Goal: Task Accomplishment & Management: Use online tool/utility

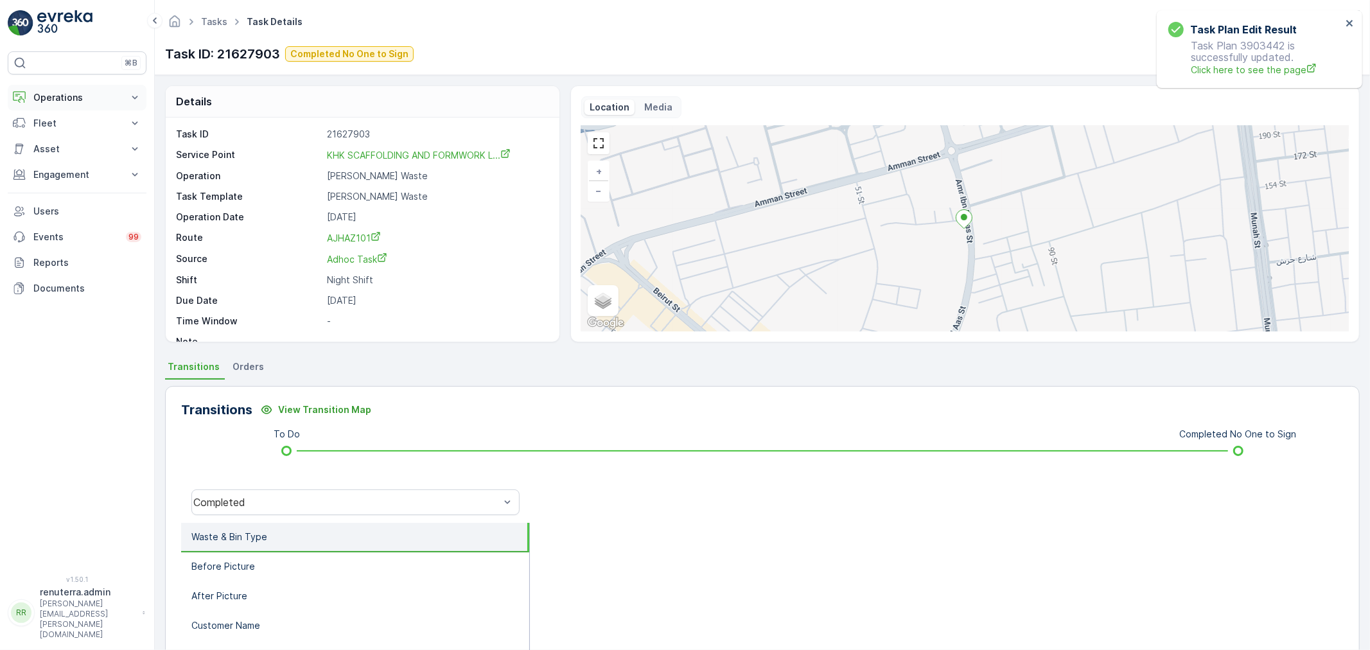
click at [79, 94] on p "Operations" at bounding box center [76, 97] width 87 height 13
click at [69, 155] on p "Routes & Tasks" at bounding box center [66, 155] width 66 height 13
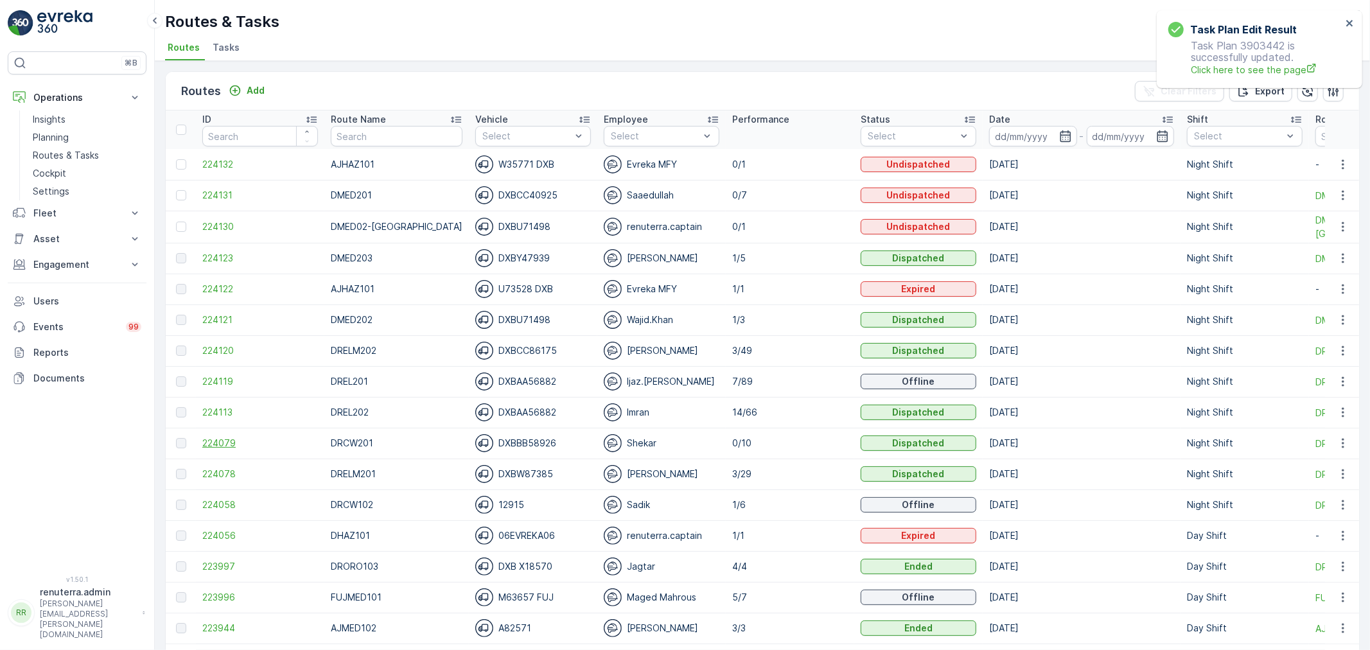
click at [213, 439] on span "224079" at bounding box center [260, 443] width 116 height 13
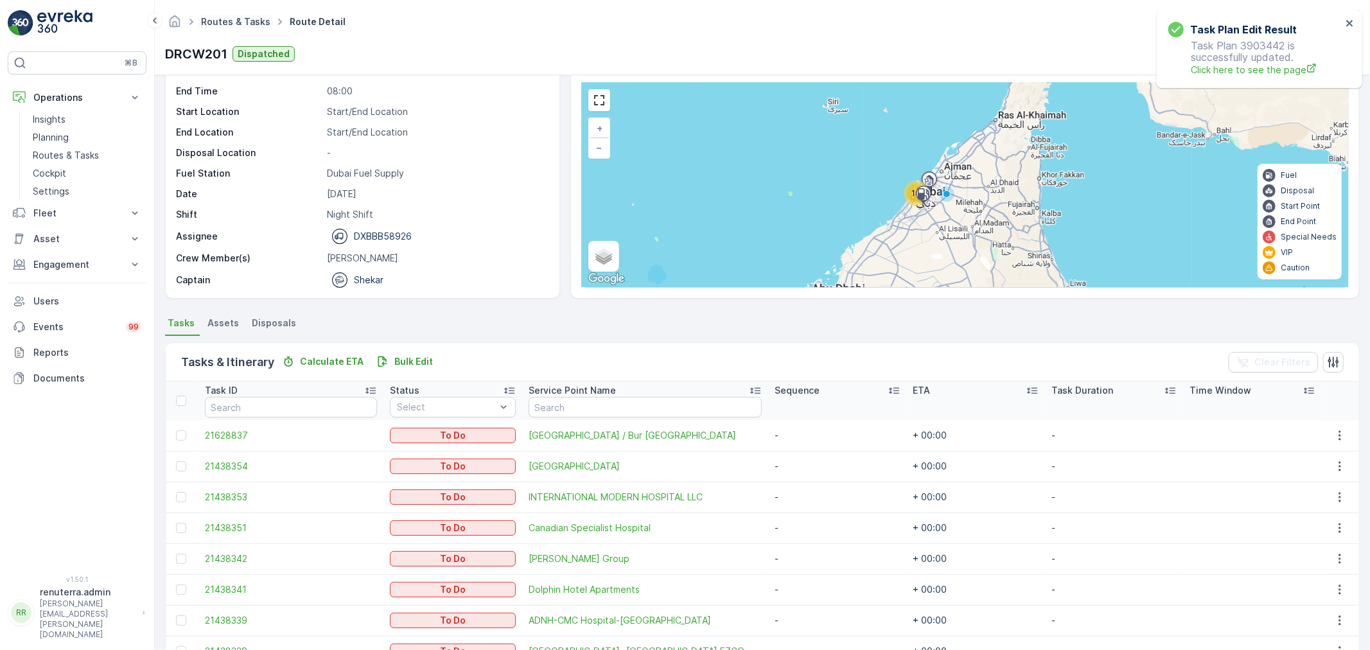
scroll to position [33, 0]
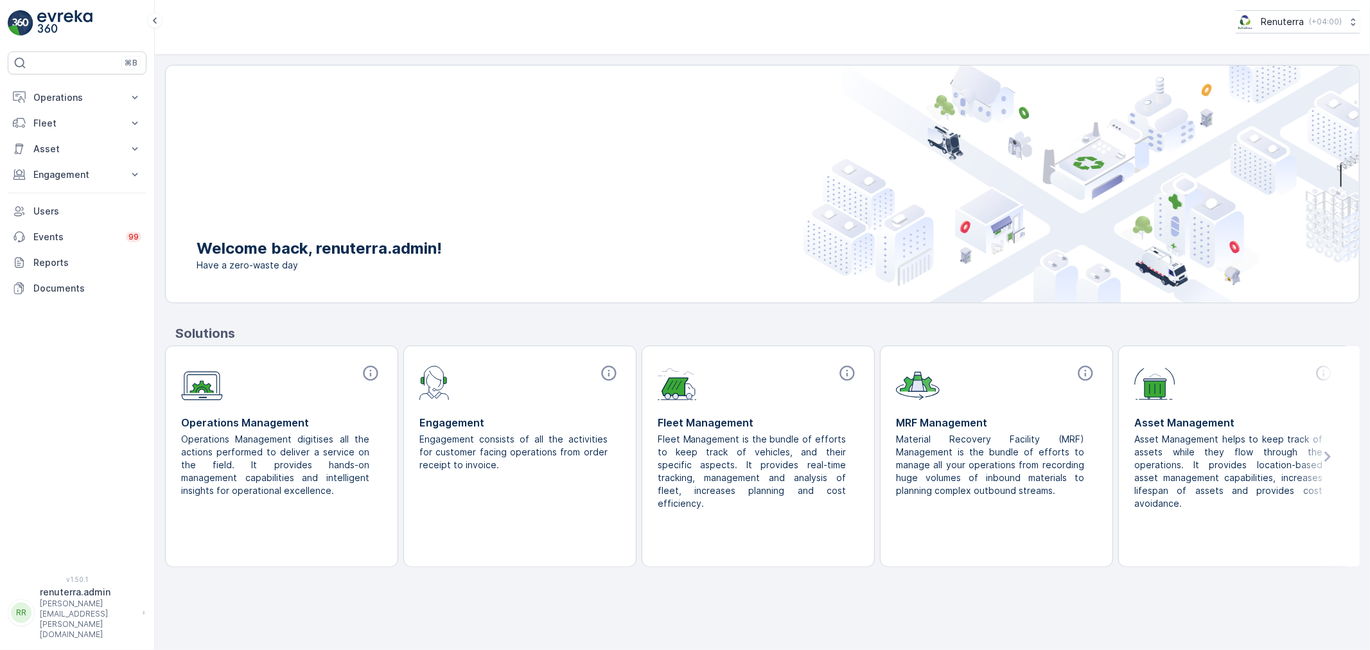
drag, startPoint x: 66, startPoint y: 100, endPoint x: 66, endPoint y: 123, distance: 22.5
click at [67, 99] on p "Operations" at bounding box center [76, 97] width 87 height 13
click at [71, 137] on link "Planning" at bounding box center [87, 137] width 119 height 18
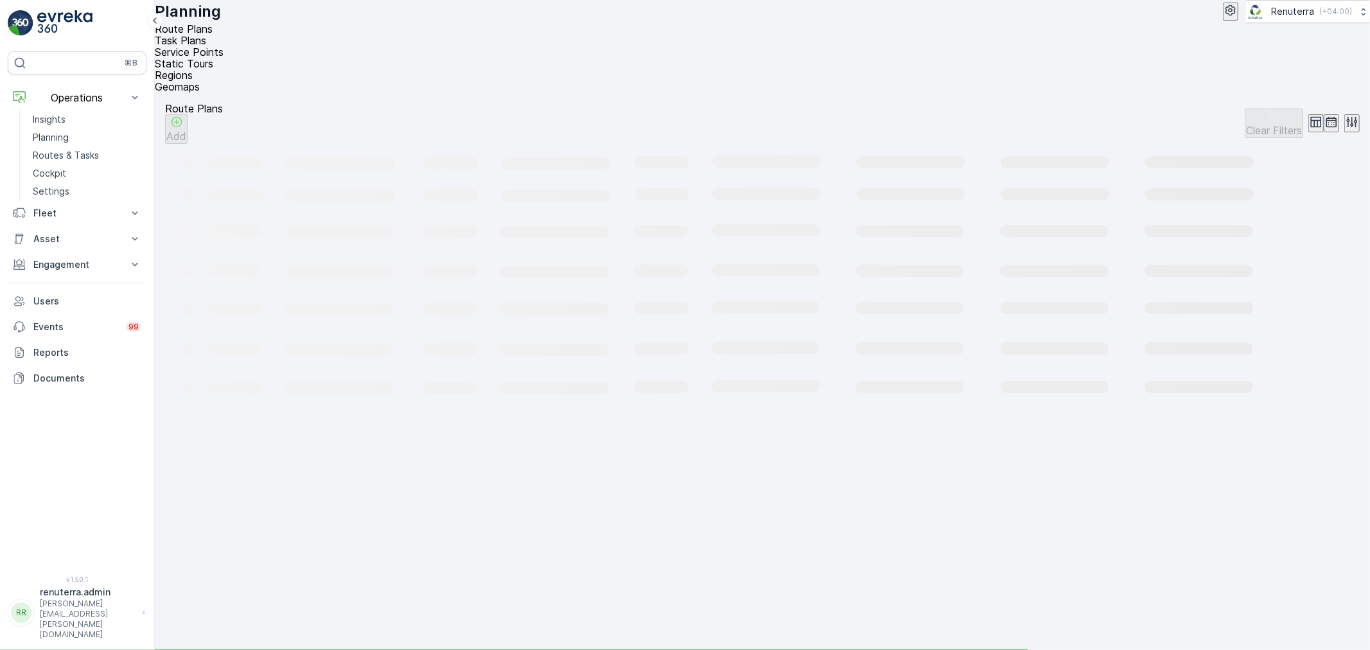
click at [224, 46] on span "Service Points" at bounding box center [189, 52] width 69 height 13
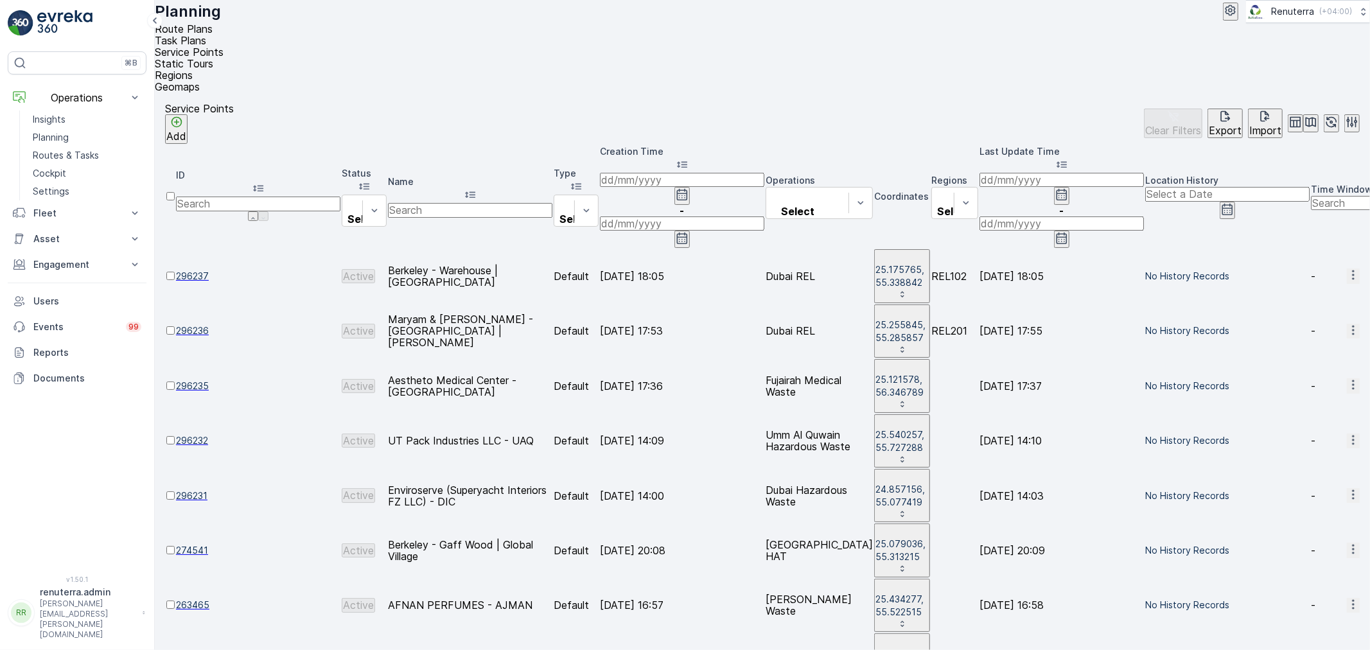
click at [496, 203] on input "text" at bounding box center [470, 210] width 164 height 14
type input "grand"
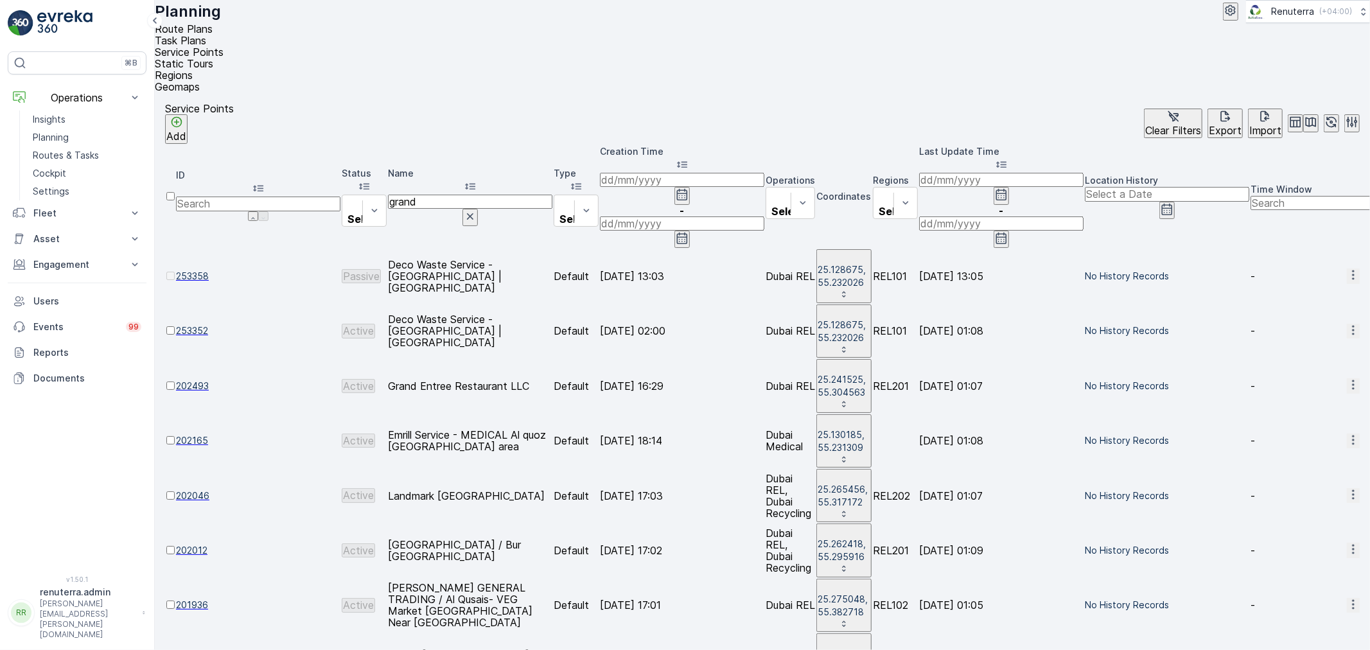
click at [508, 195] on input "grand" at bounding box center [470, 202] width 164 height 14
click at [219, 544] on span "202012" at bounding box center [258, 550] width 164 height 13
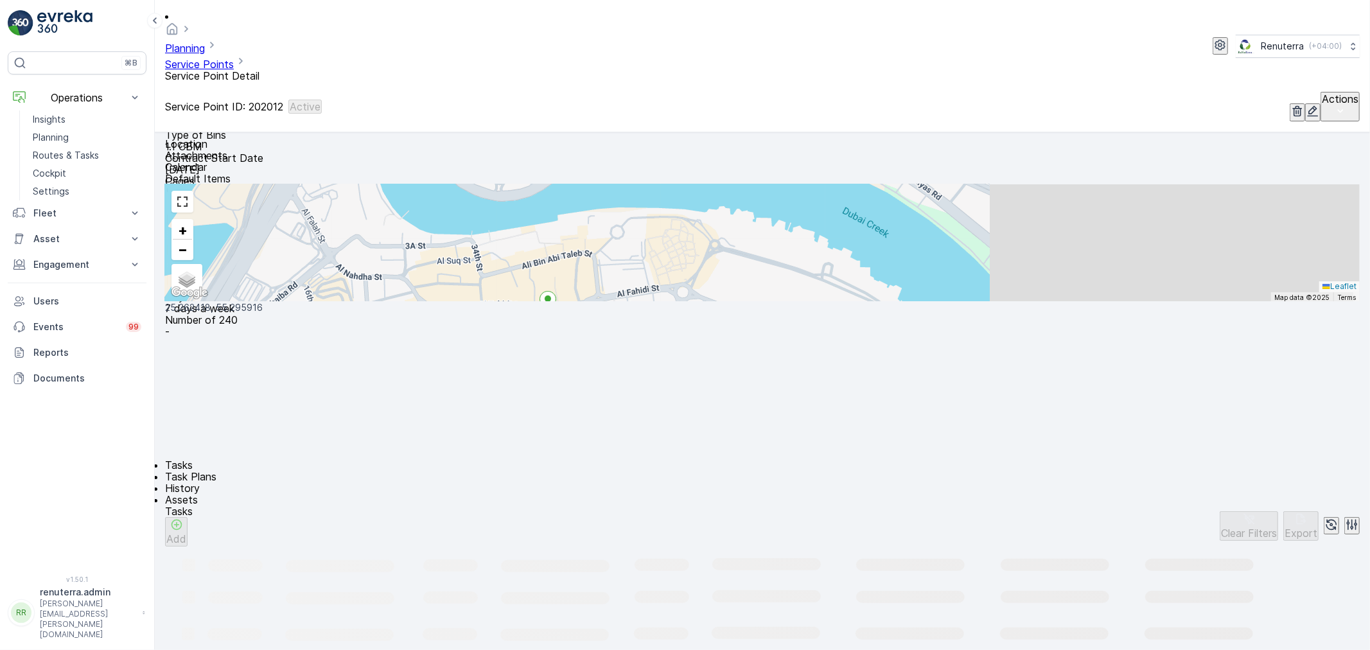
scroll to position [357, 0]
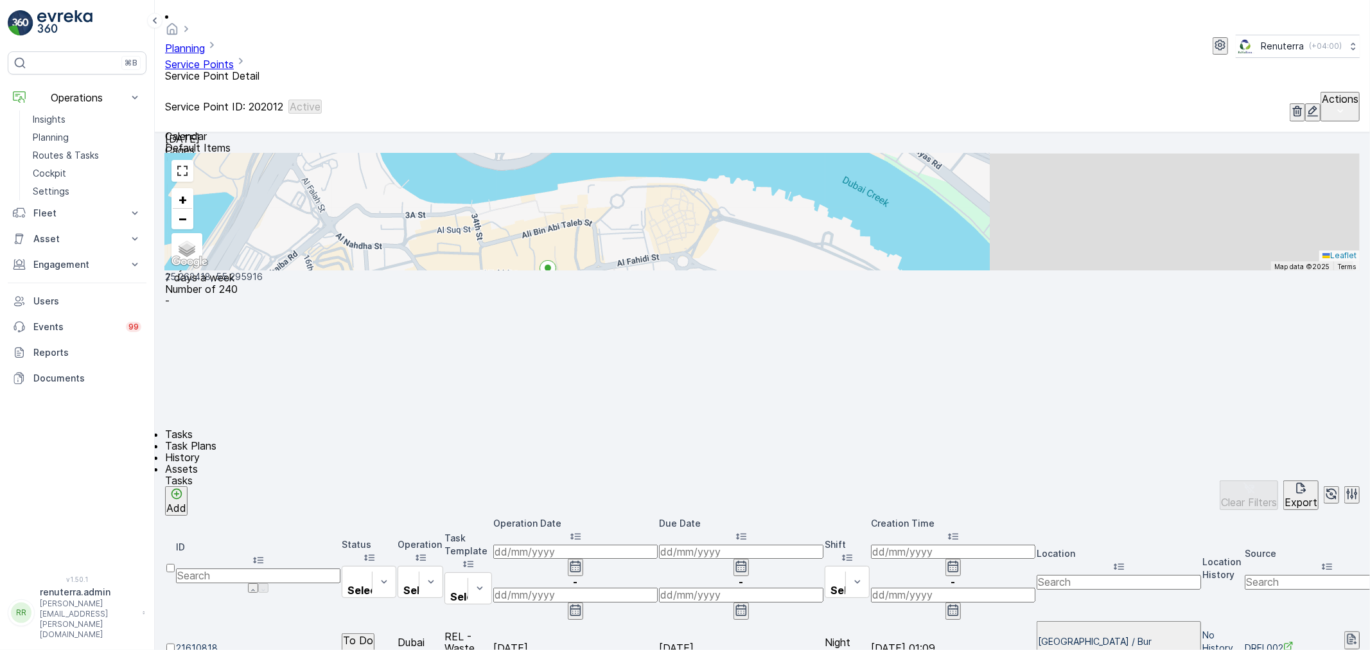
click at [1326, 429] on span "Change Route" at bounding box center [1318, 435] width 62 height 13
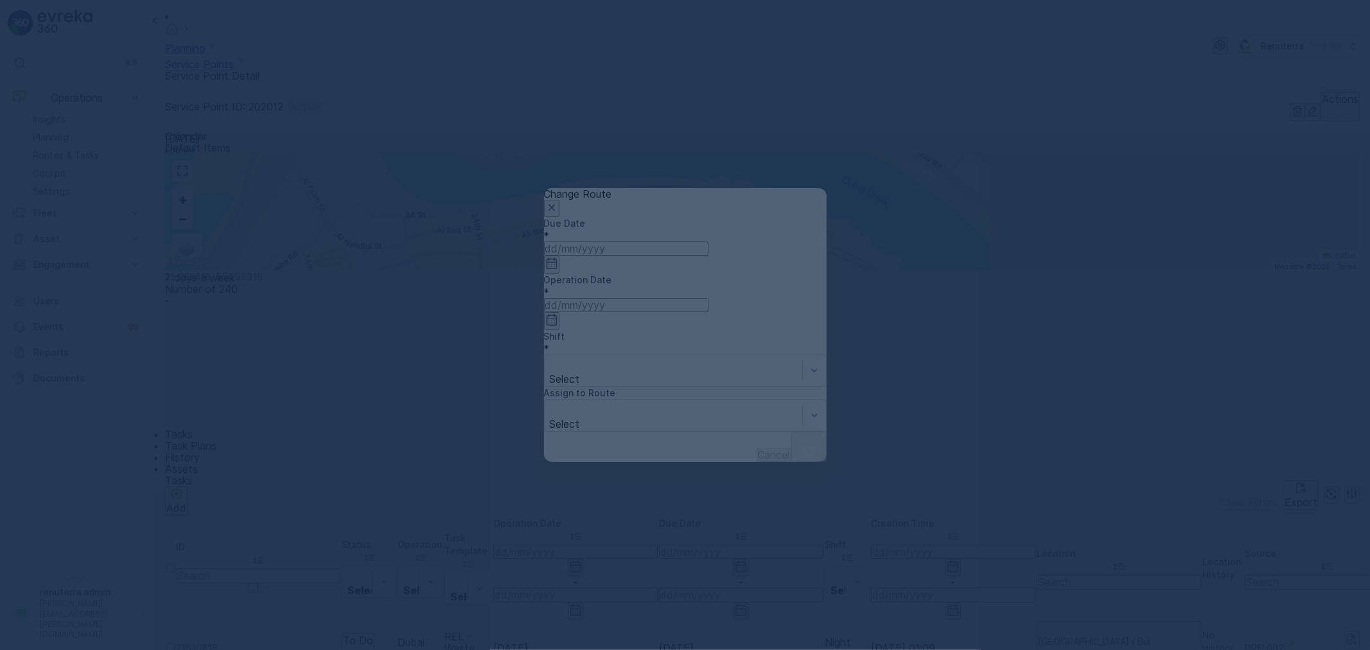
type input "[DATE]"
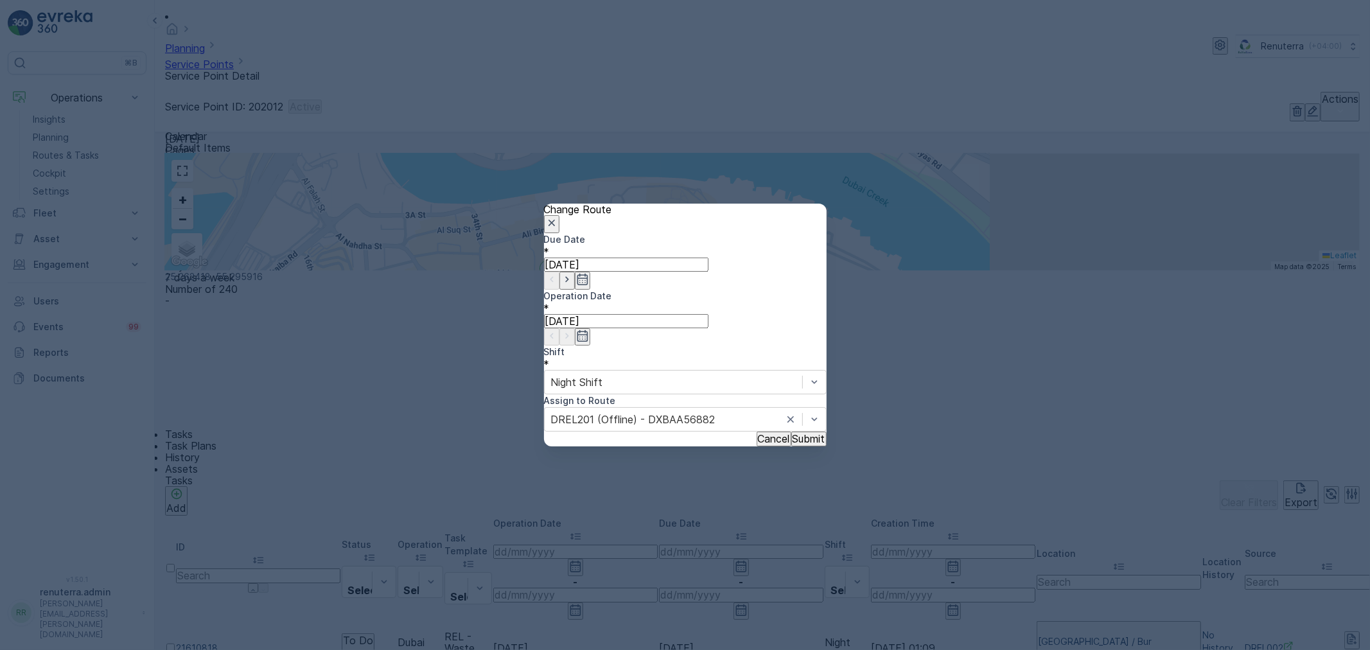
click at [558, 229] on icon "button" at bounding box center [551, 222] width 13 height 13
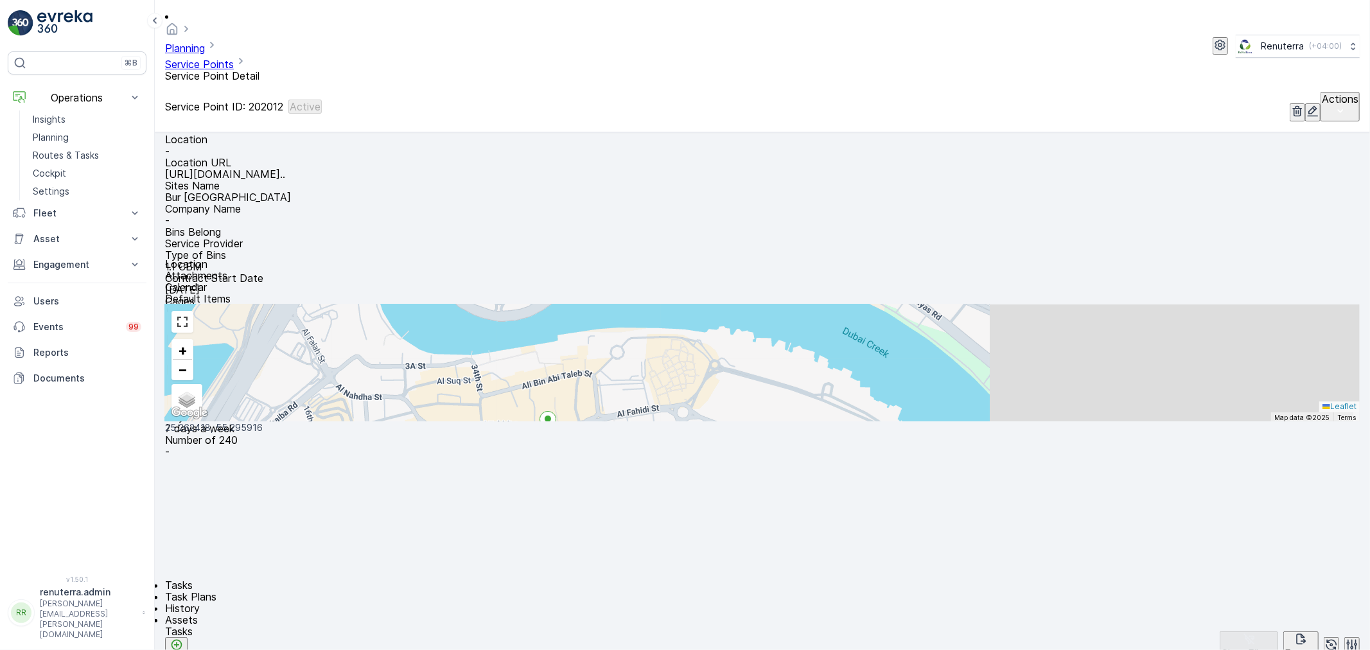
scroll to position [214, 0]
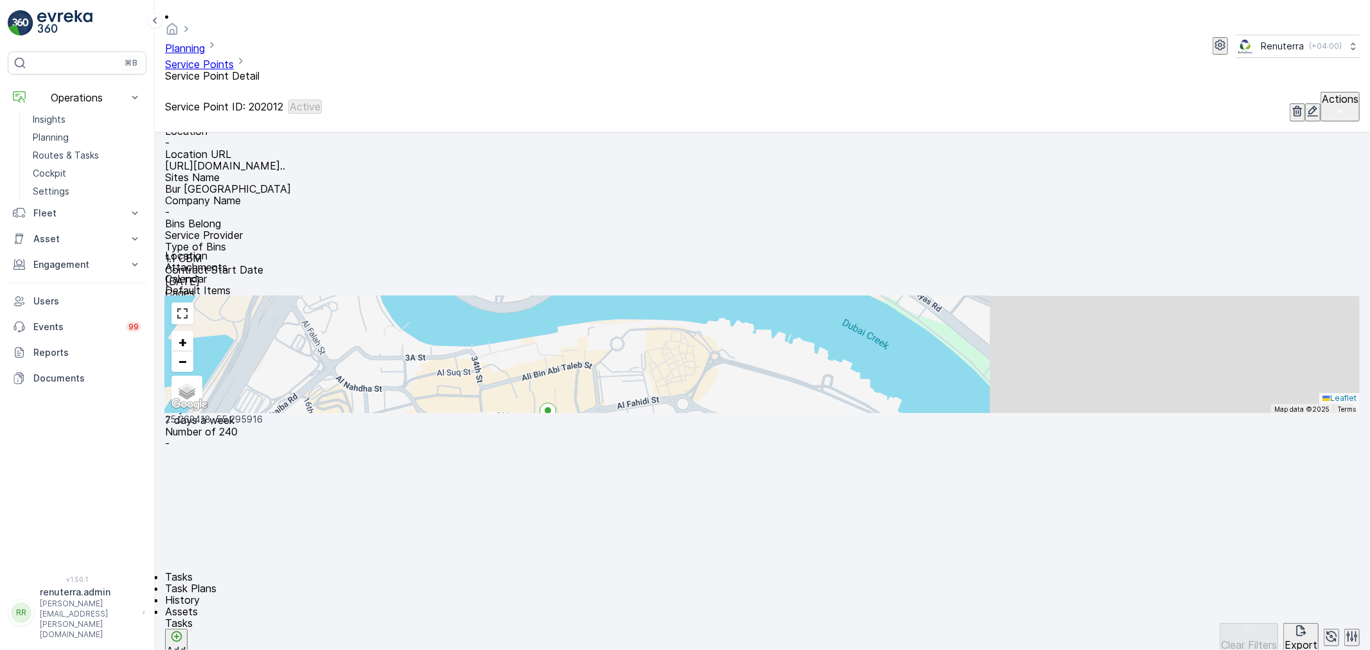
click at [193, 617] on div "Tasks Add" at bounding box center [179, 637] width 28 height 41
click at [186, 645] on p "Add" at bounding box center [176, 651] width 20 height 12
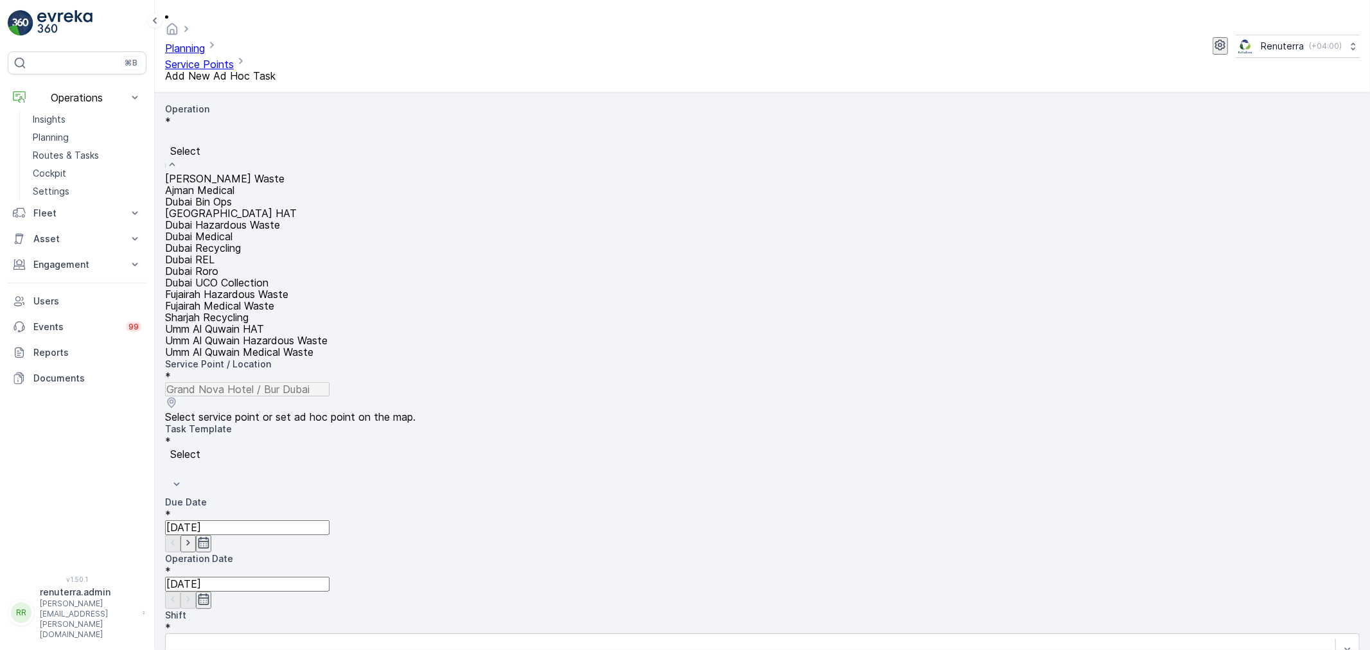
click at [241, 254] on span "Dubai Recycling" at bounding box center [203, 248] width 76 height 13
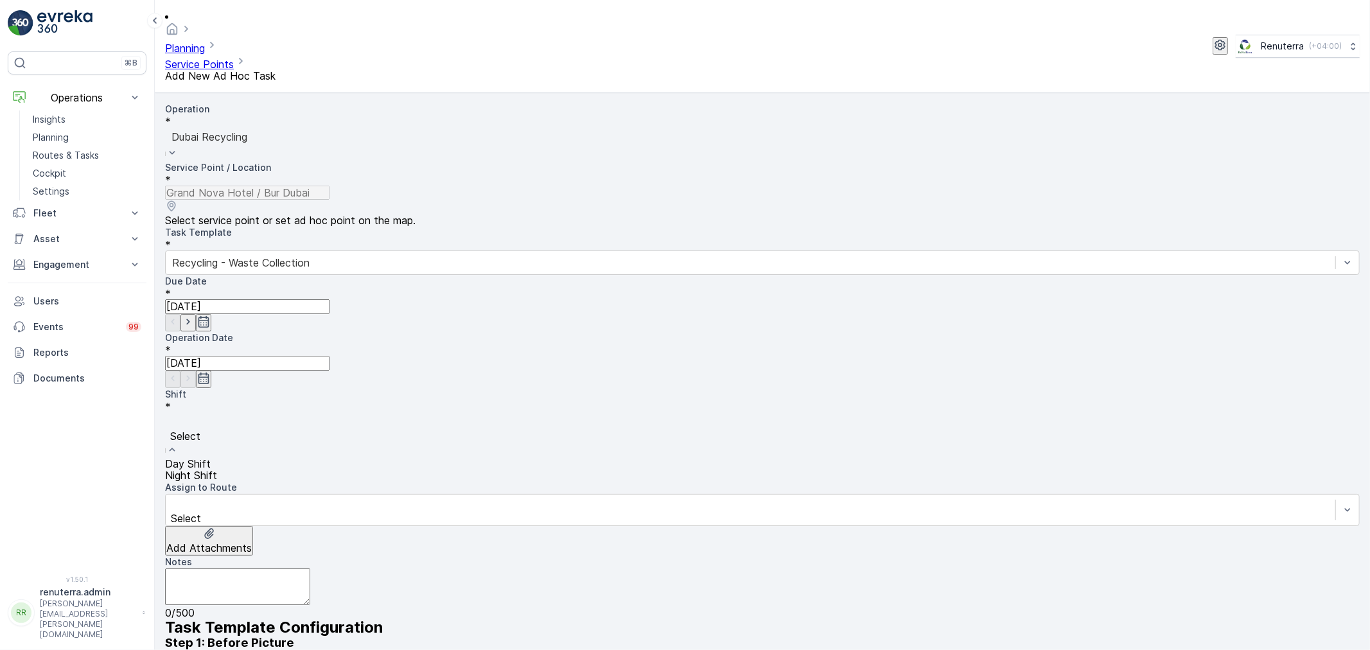
click at [524, 470] on div "Night Shift" at bounding box center [762, 476] width 1195 height 12
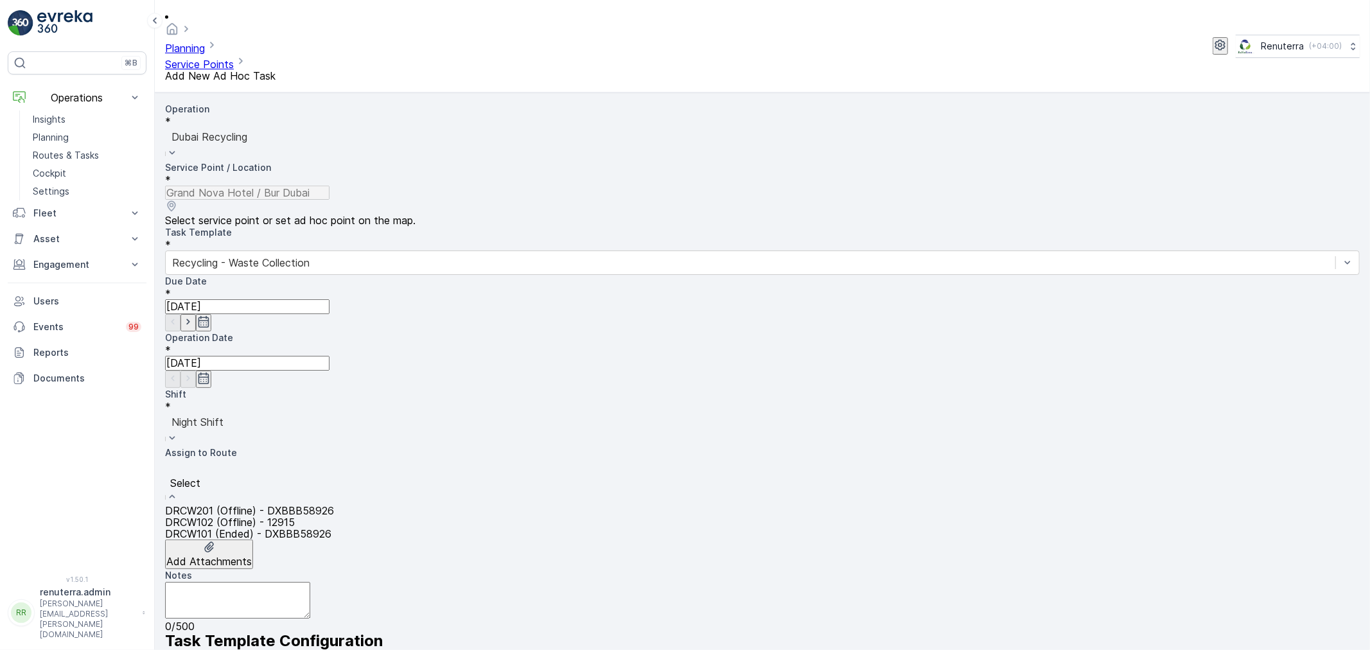
click at [325, 459] on div "Select" at bounding box center [762, 482] width 1195 height 46
click at [303, 504] on span "DRCW201 (Offline) - DXBBB58926" at bounding box center [249, 510] width 169 height 13
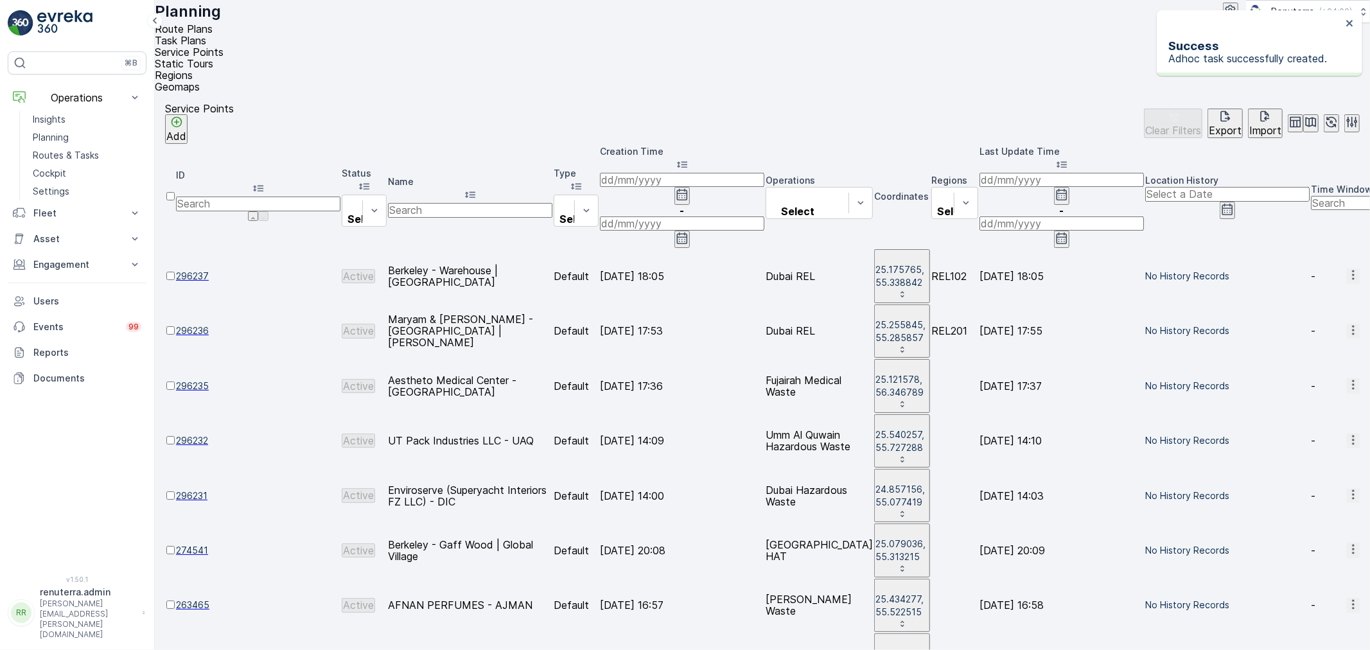
click at [479, 203] on input "text" at bounding box center [470, 210] width 164 height 14
type input "vaagh"
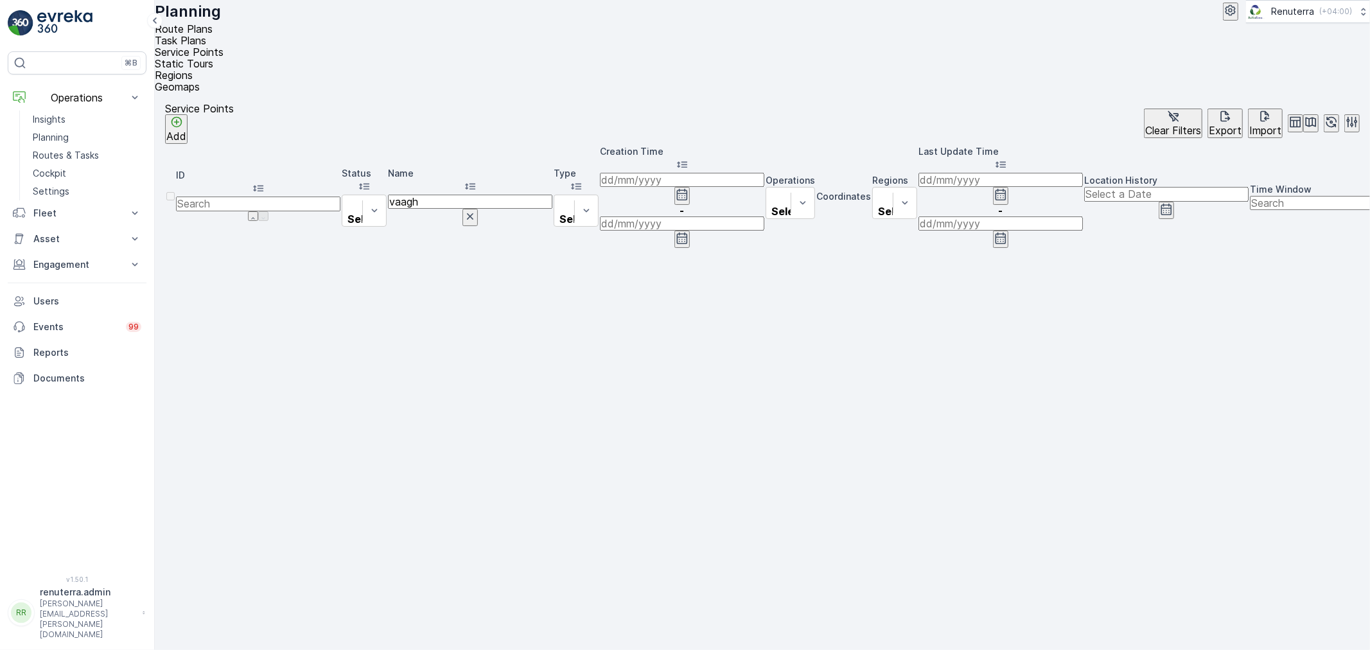
drag, startPoint x: 566, startPoint y: 134, endPoint x: 530, endPoint y: 139, distance: 36.3
click at [477, 210] on icon "button" at bounding box center [470, 216] width 13 height 13
click at [525, 203] on input "text" at bounding box center [470, 210] width 164 height 14
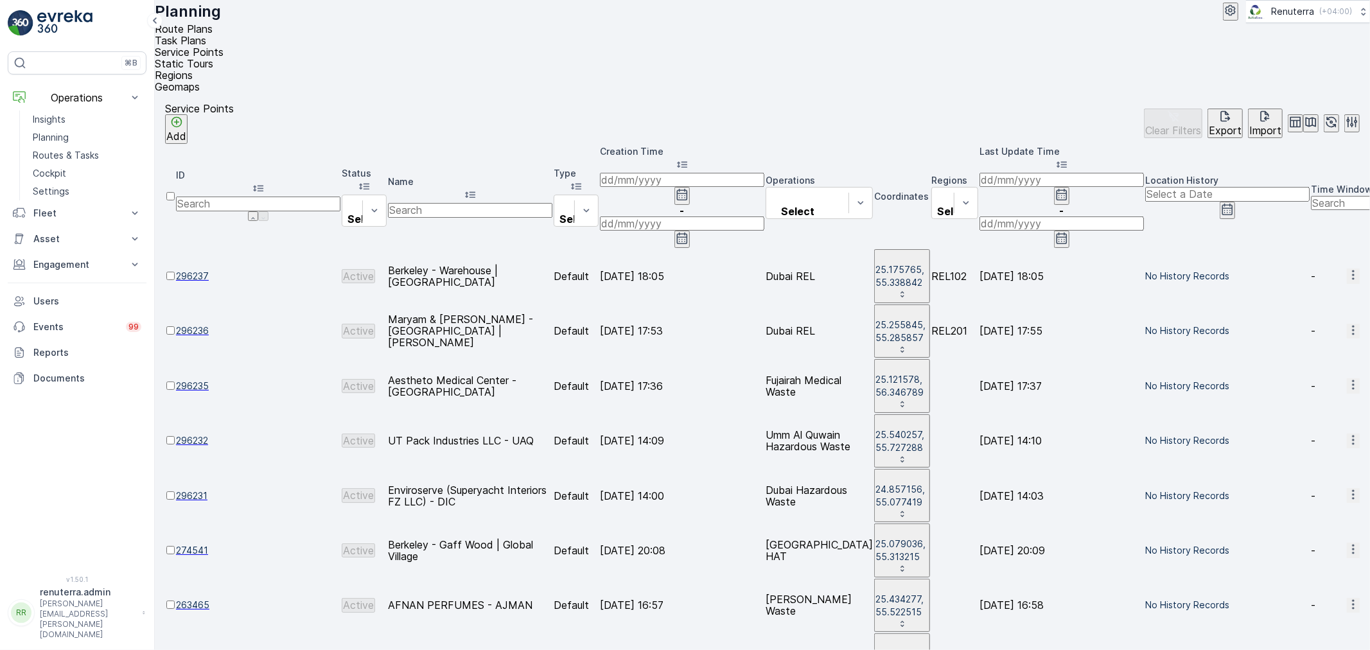
click at [525, 203] on input "text" at bounding box center [470, 210] width 164 height 14
type input "vvaah"
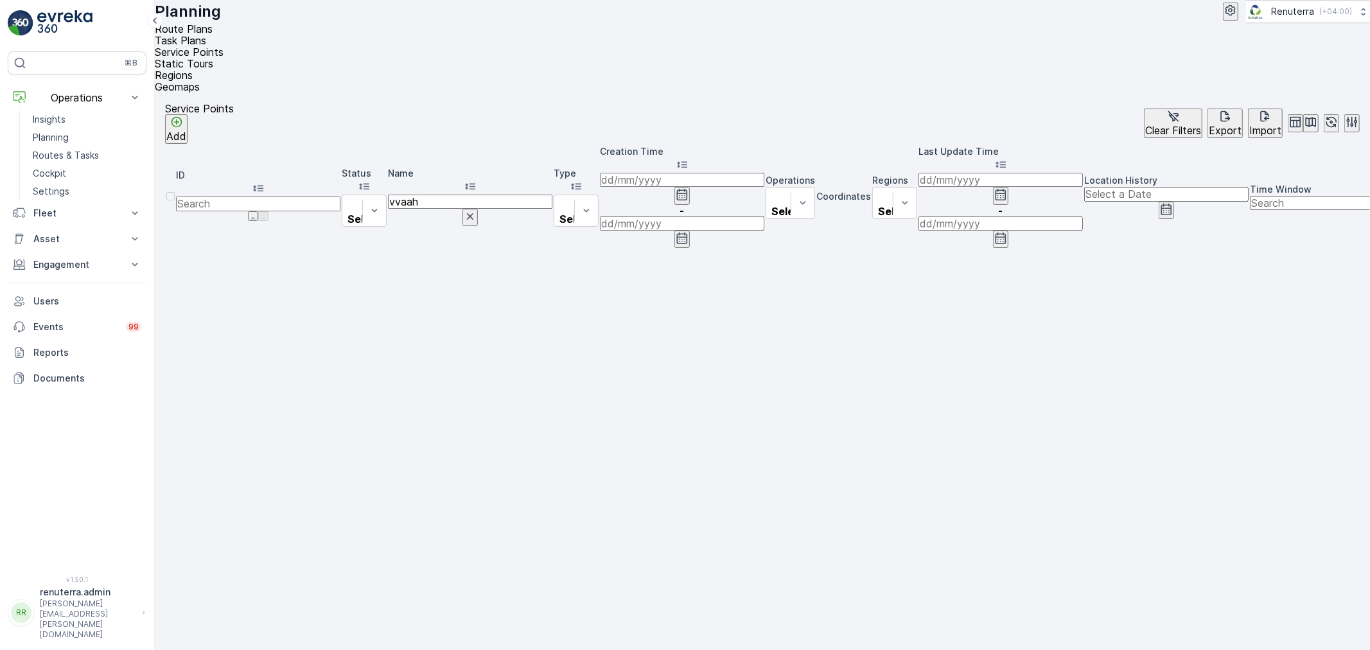
click at [478, 209] on button "button" at bounding box center [470, 217] width 15 height 17
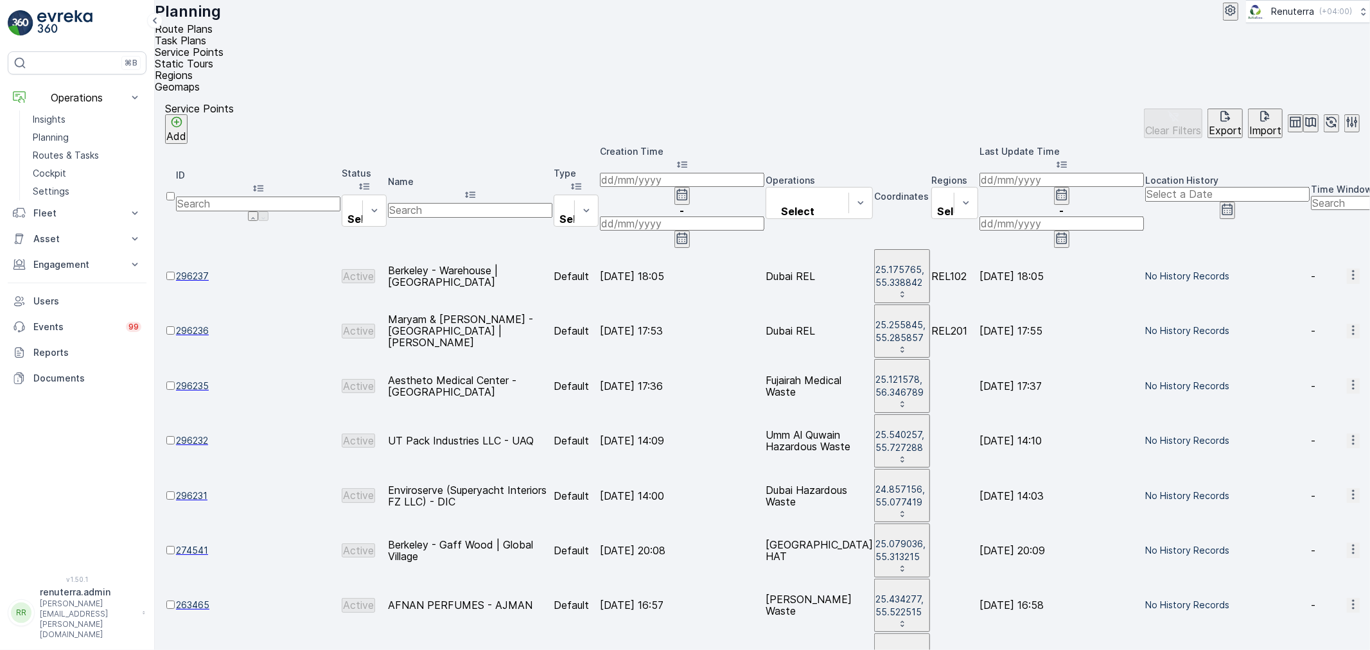
click at [522, 203] on input "text" at bounding box center [470, 210] width 164 height 14
type input "vaah"
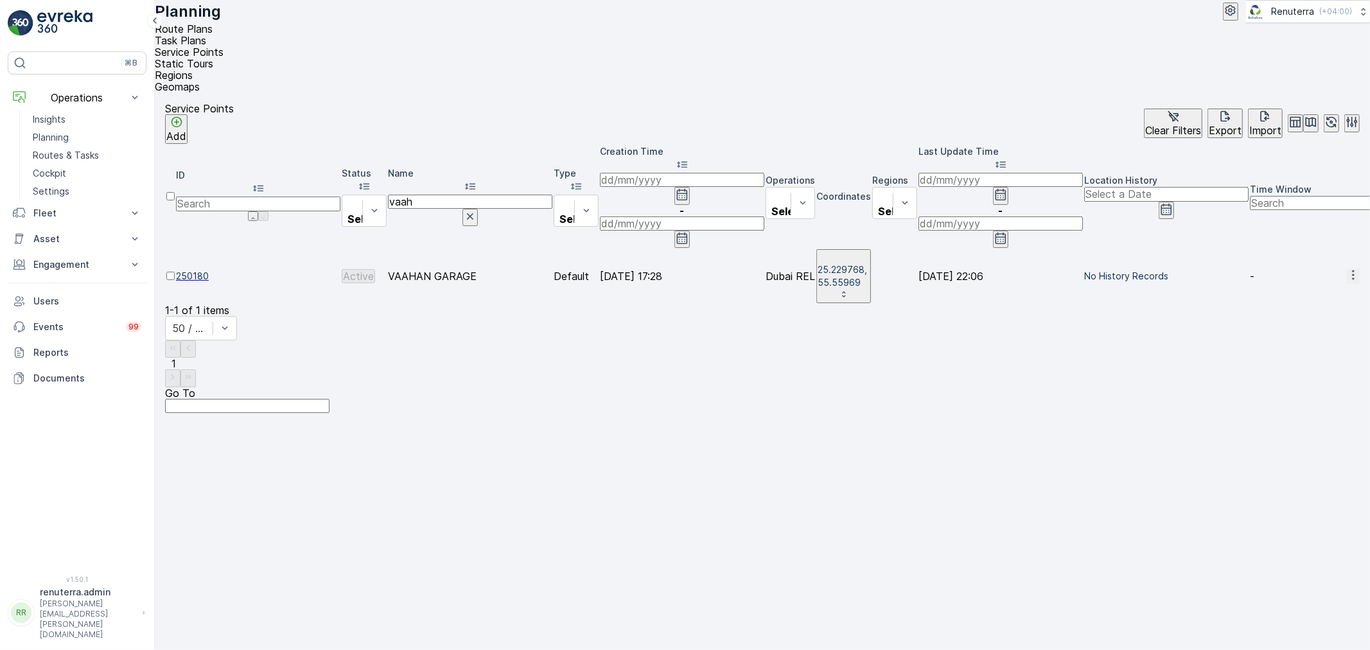
click at [223, 270] on span "250180" at bounding box center [258, 276] width 164 height 13
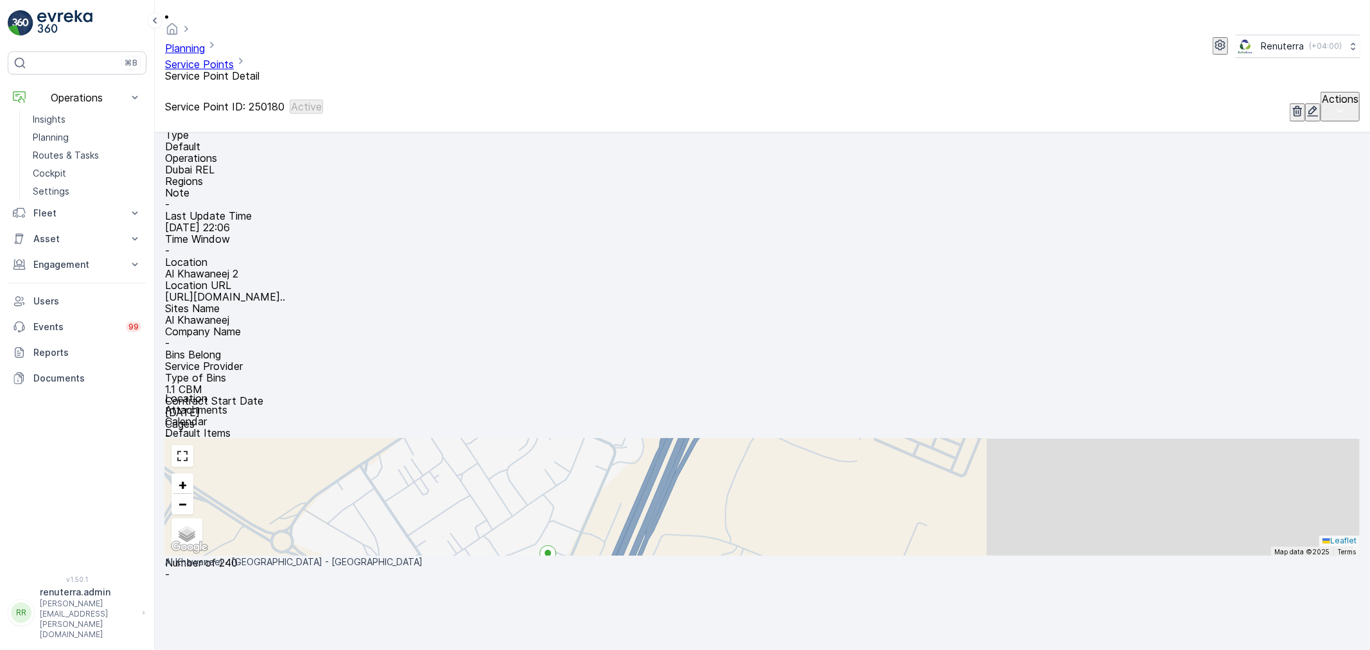
scroll to position [3, 0]
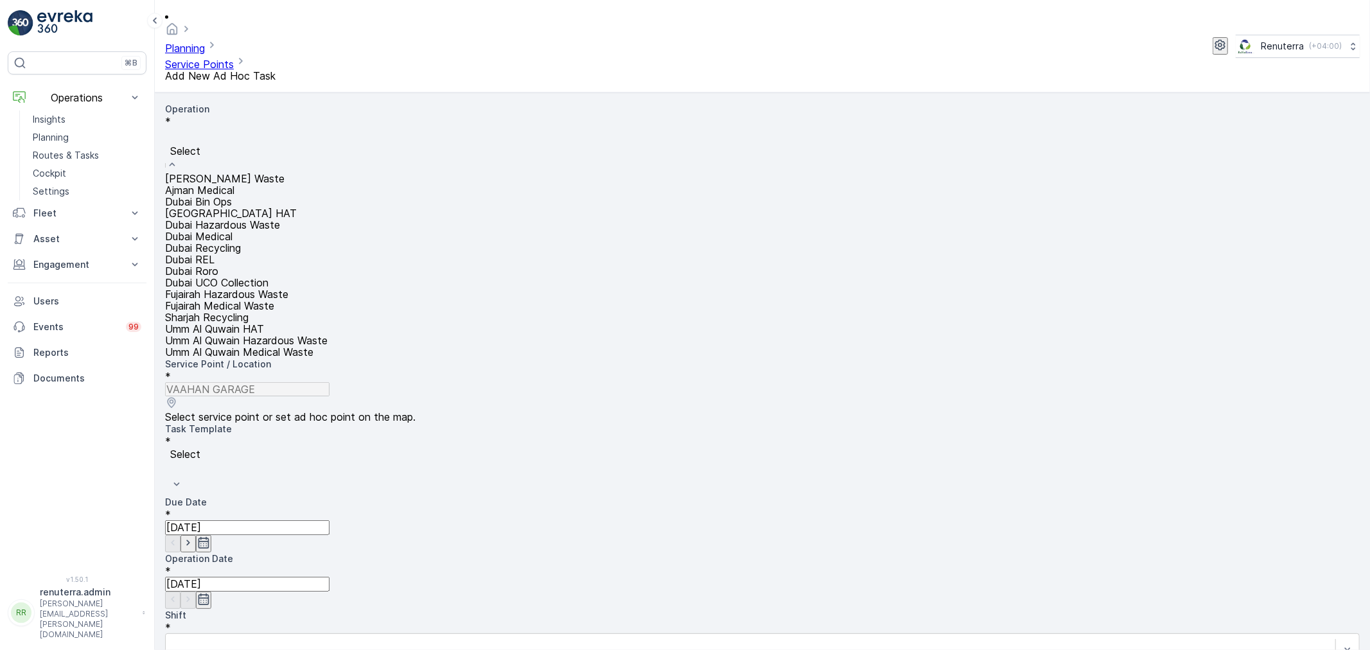
click at [249, 265] on div "Dubai REL" at bounding box center [762, 260] width 1195 height 12
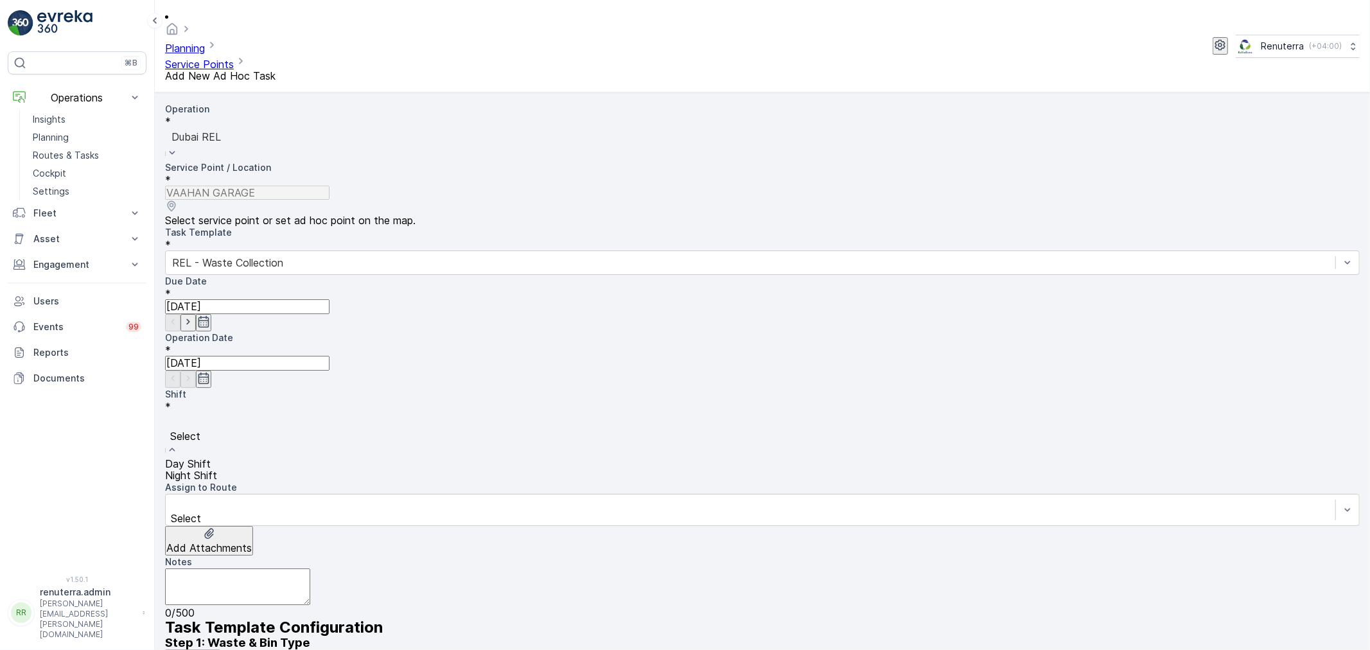
click at [211, 457] on span "Day Shift" at bounding box center [188, 463] width 46 height 13
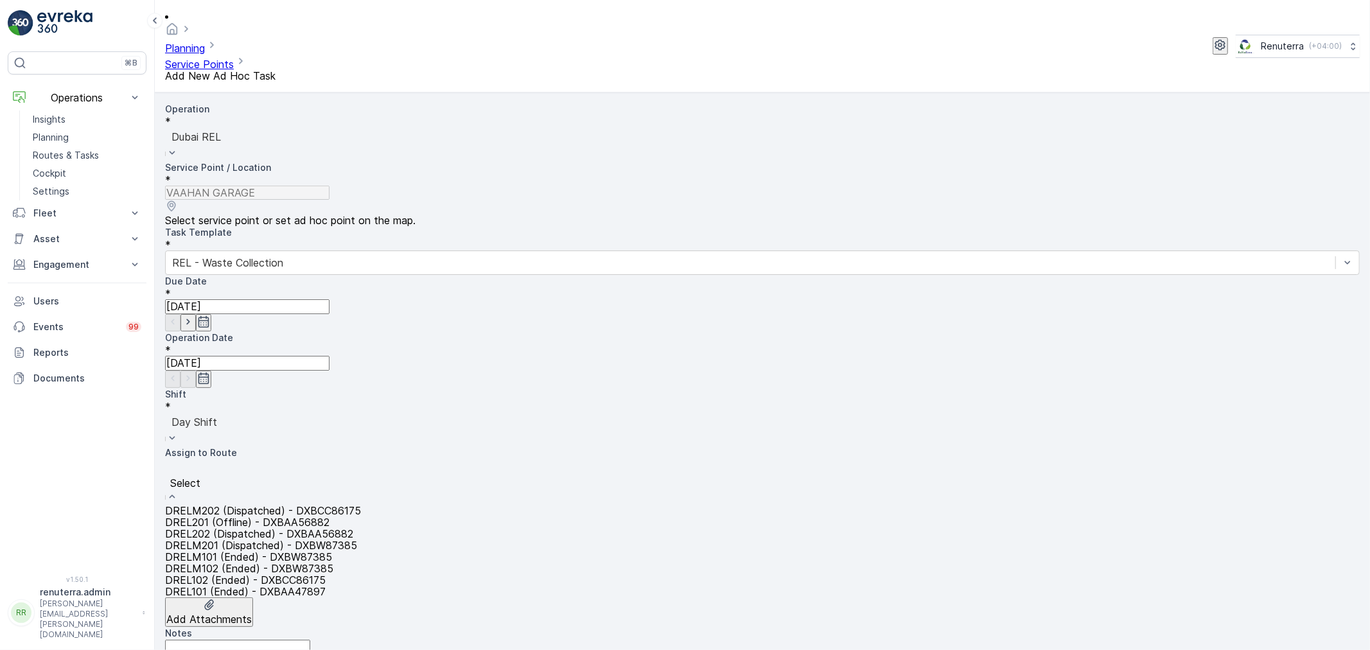
click at [290, 551] on span "DRELM101 (Ended) - DXBW87385" at bounding box center [248, 557] width 167 height 13
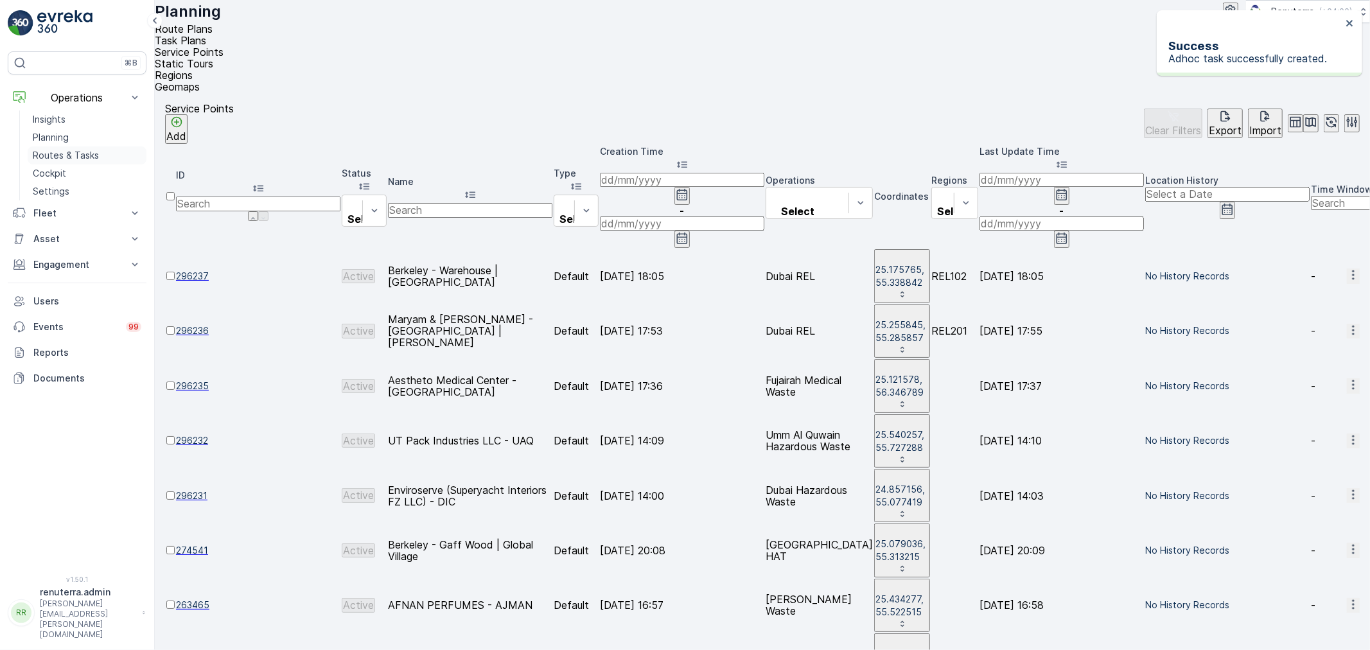
click at [84, 150] on p "Routes & Tasks" at bounding box center [66, 155] width 66 height 13
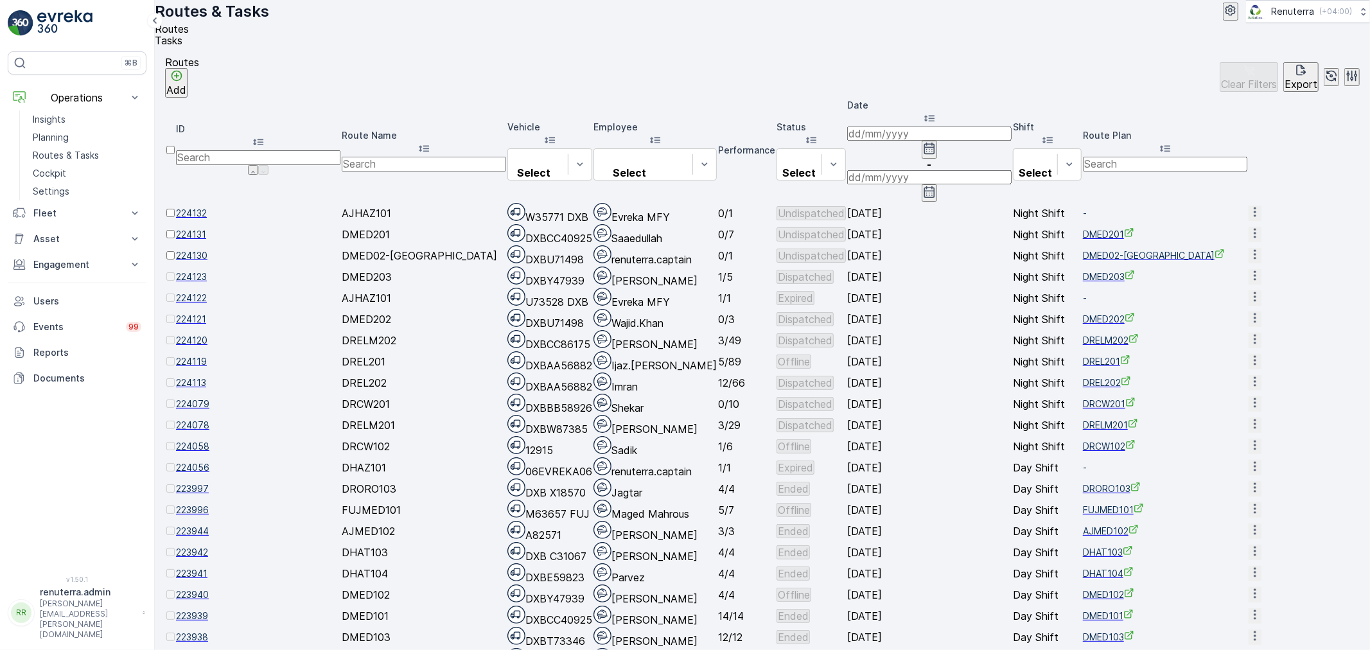
click at [226, 270] on span "224123" at bounding box center [258, 276] width 164 height 13
click at [223, 324] on span "224121" at bounding box center [258, 319] width 164 height 13
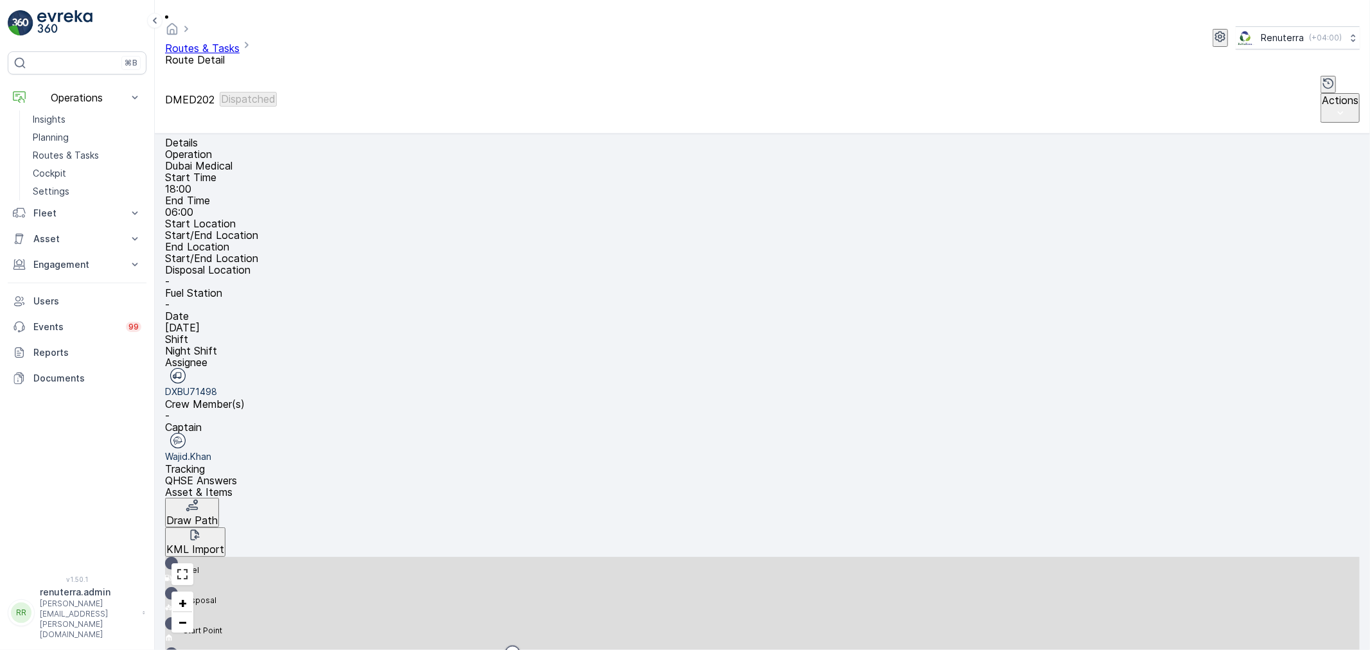
scroll to position [12, 0]
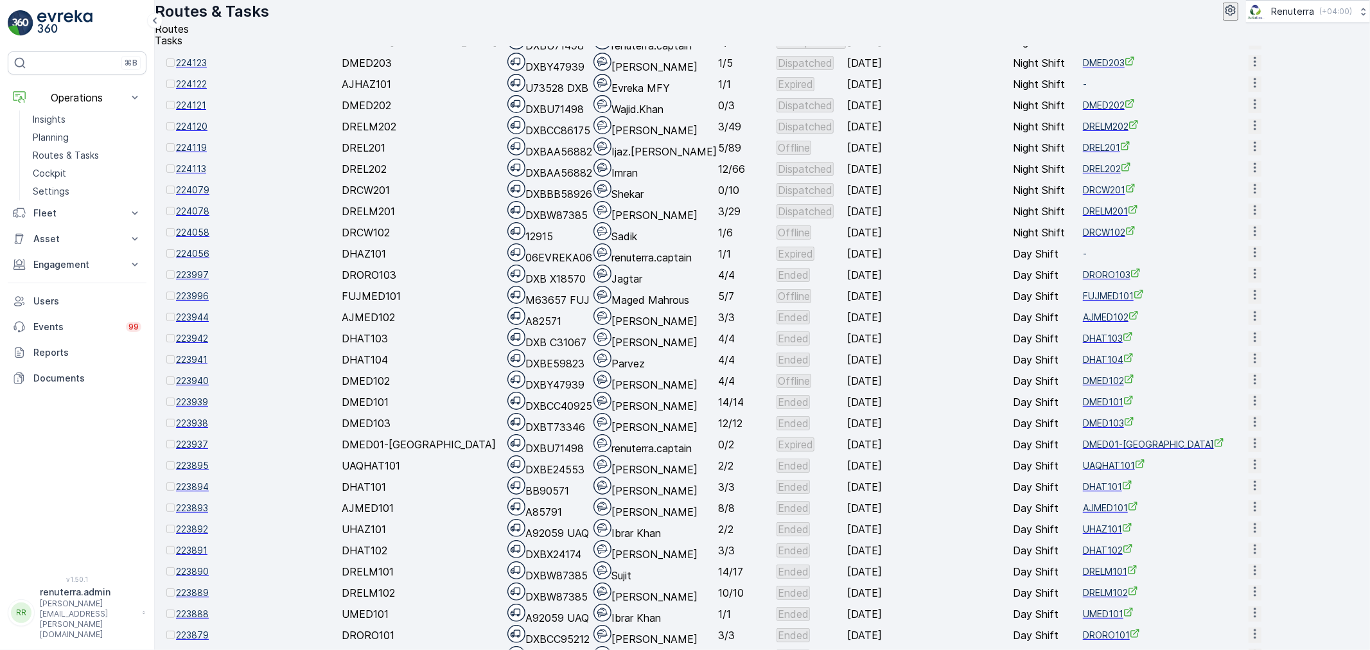
scroll to position [285, 0]
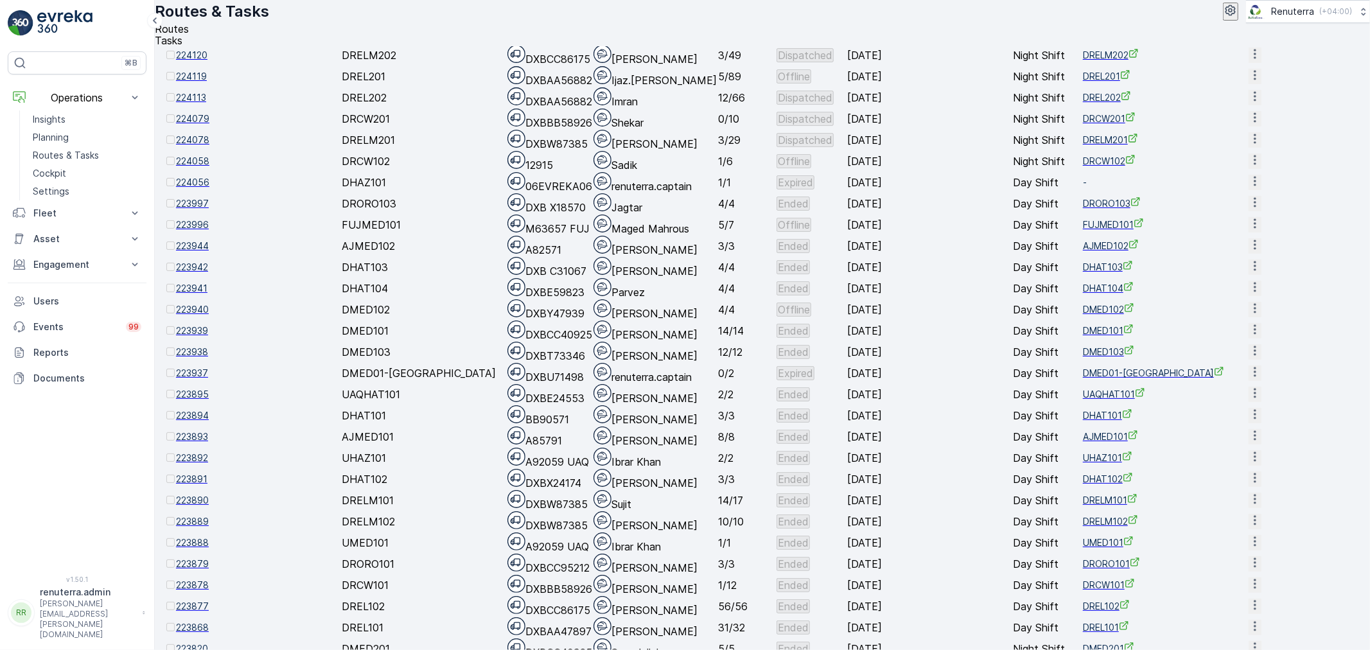
click at [220, 316] on span "223940" at bounding box center [258, 309] width 164 height 13
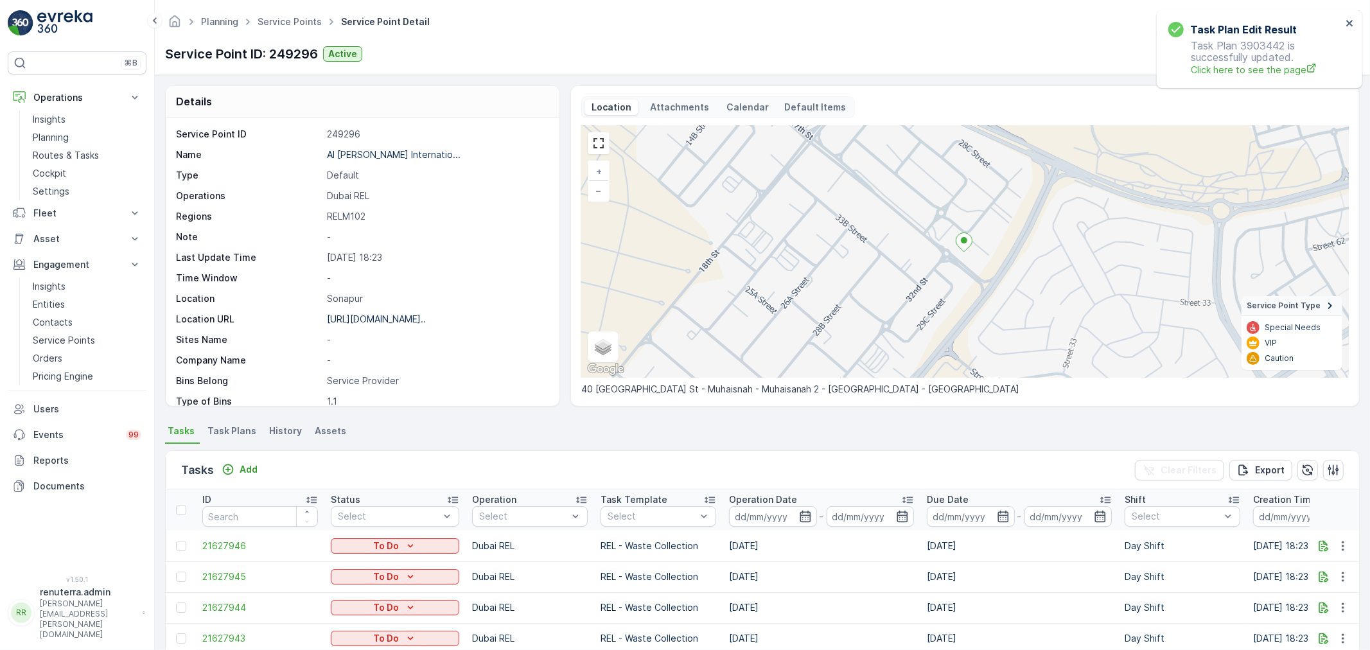
scroll to position [3, 0]
